Goal: Transaction & Acquisition: Download file/media

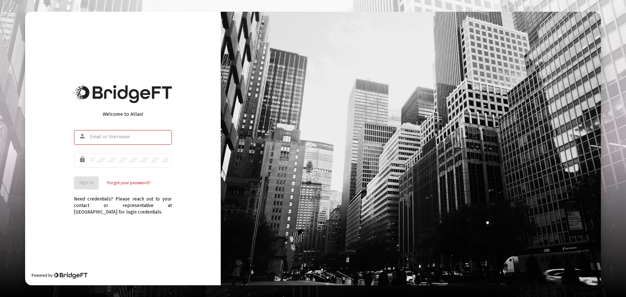
type input "[EMAIL_ADDRESS][DOMAIN_NAME]"
click at [57, 170] on div "Welcome to Atlas! person [EMAIL_ADDRESS][DOMAIN_NAME] lock Sign In Forgot your …" at bounding box center [123, 148] width 196 height 273
click at [107, 188] on div "Sign In Forgot your password?" at bounding box center [123, 182] width 98 height 13
click at [86, 180] on span "Sign In" at bounding box center [86, 183] width 14 height 6
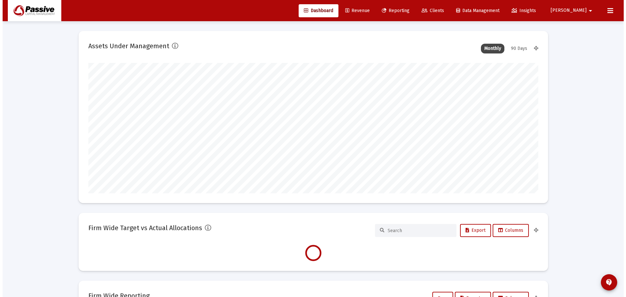
scroll to position [130, 242]
click at [407, 9] on span "Reporting" at bounding box center [393, 11] width 28 height 6
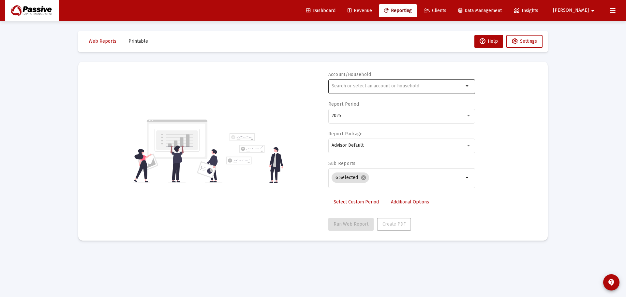
click at [373, 89] on div at bounding box center [398, 86] width 132 height 16
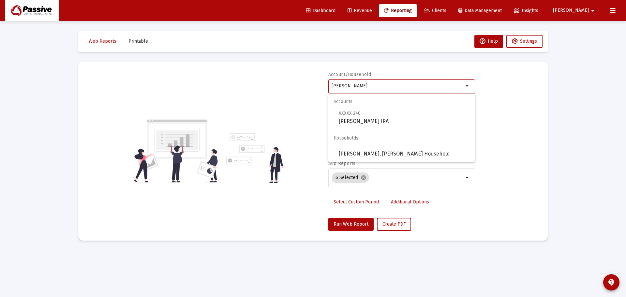
type input "[PERSON_NAME]"
click at [520, 119] on div "Account/Household [PERSON_NAME] arrow_drop_down Report Period 2025 Report Packa…" at bounding box center [313, 150] width 450 height 159
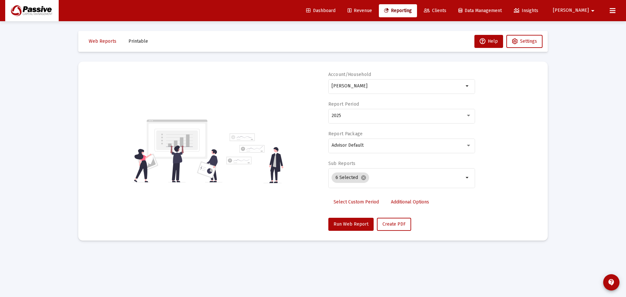
click at [123, 39] on button "Printable" at bounding box center [138, 41] width 30 height 13
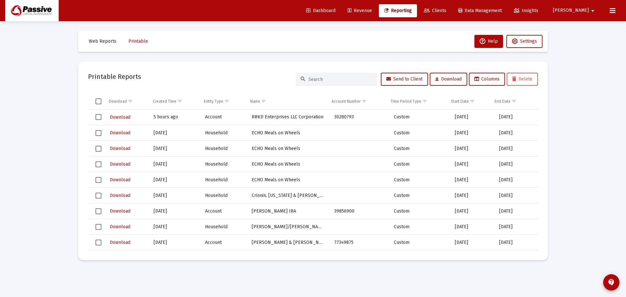
click at [358, 81] on input at bounding box center [341, 80] width 64 height 6
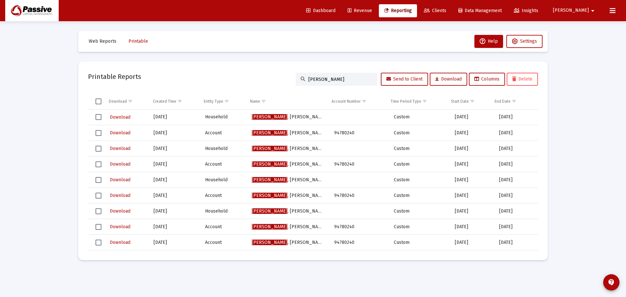
type input "[PERSON_NAME]"
click at [125, 119] on span "Download" at bounding box center [120, 117] width 21 height 6
click at [121, 131] on span "Download" at bounding box center [120, 133] width 21 height 6
